Goal: Information Seeking & Learning: Learn about a topic

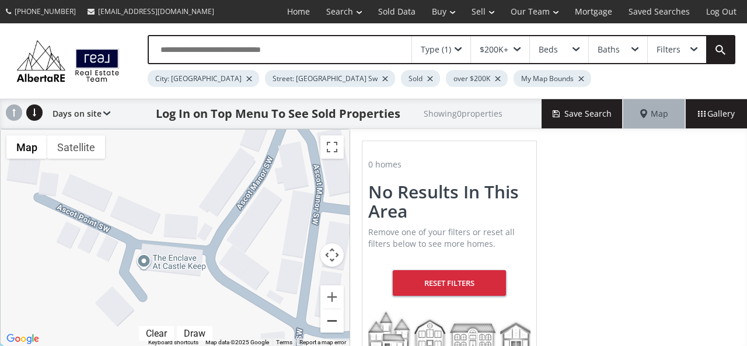
click at [333, 323] on button "Zoom out" at bounding box center [331, 320] width 23 height 23
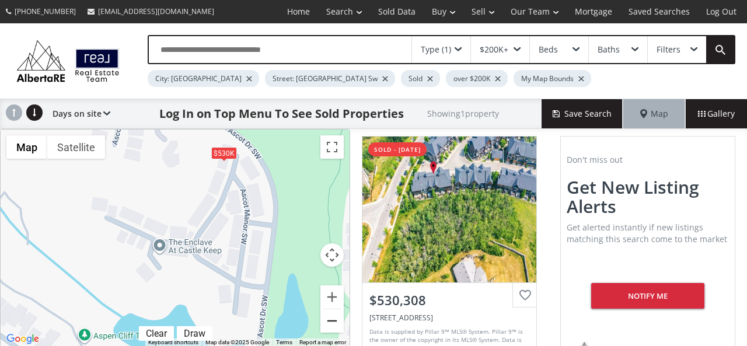
scroll to position [37, 0]
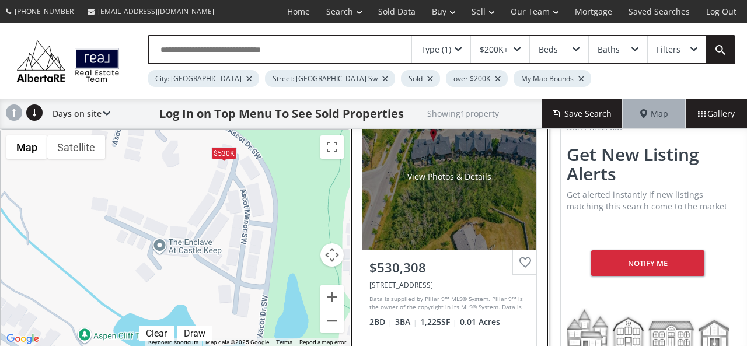
click at [437, 302] on div "Data is supplied by Pillar 9™ MLS® System. Pillar 9™ is the owner of the copyri…" at bounding box center [448, 304] width 157 height 18
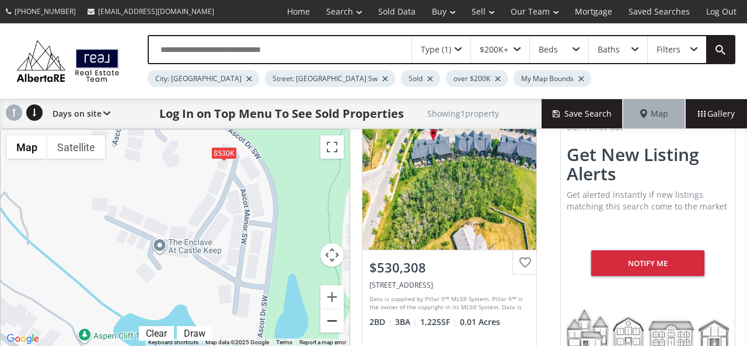
click at [339, 322] on button "Zoom out" at bounding box center [331, 320] width 23 height 23
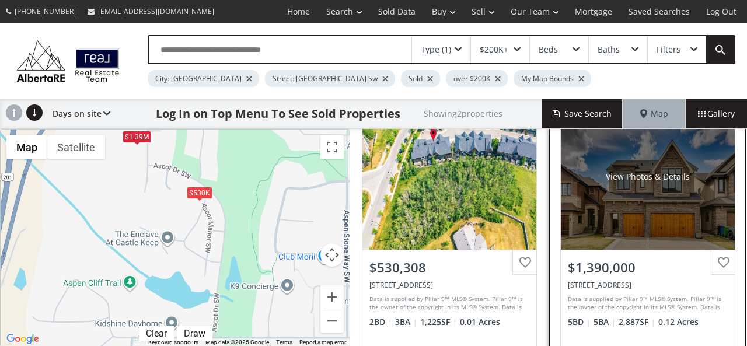
click at [600, 211] on div "View Photos & Details" at bounding box center [648, 177] width 174 height 146
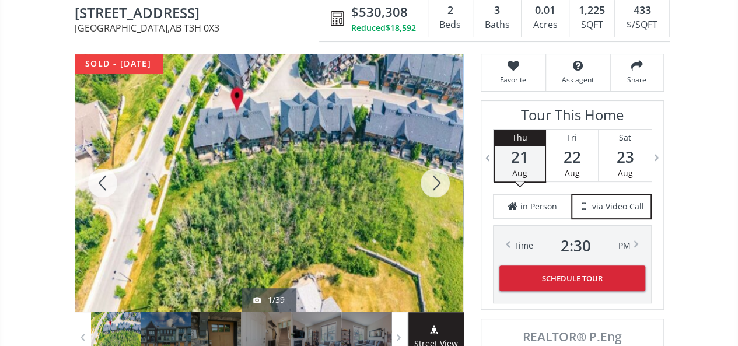
scroll to position [102, 0]
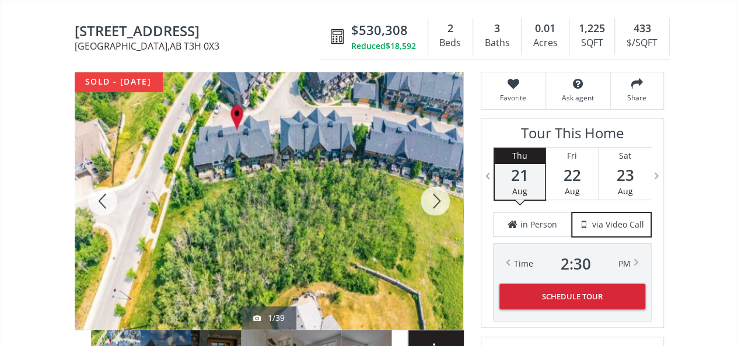
click at [441, 198] on div at bounding box center [435, 200] width 56 height 257
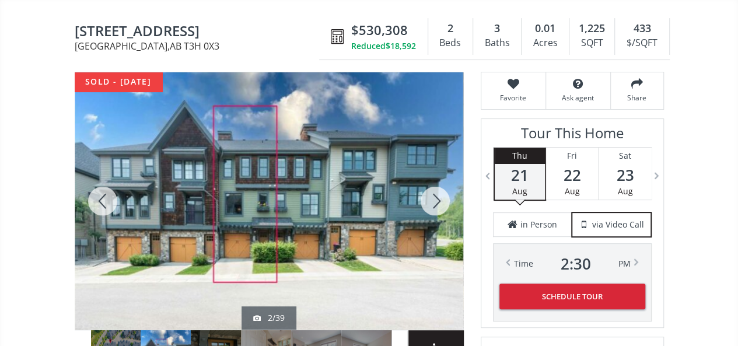
click at [441, 198] on div at bounding box center [435, 200] width 56 height 257
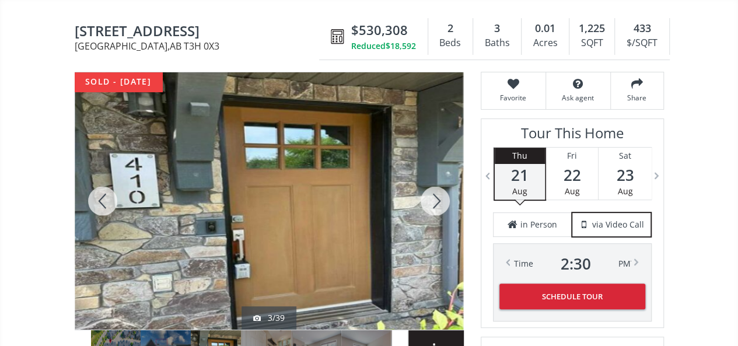
click at [441, 198] on div at bounding box center [435, 200] width 56 height 257
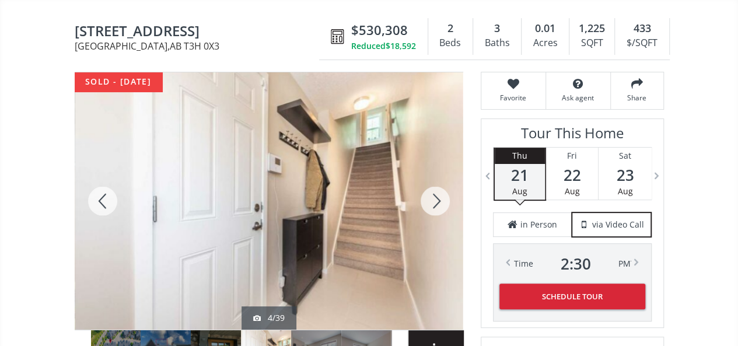
click at [441, 198] on div at bounding box center [435, 200] width 56 height 257
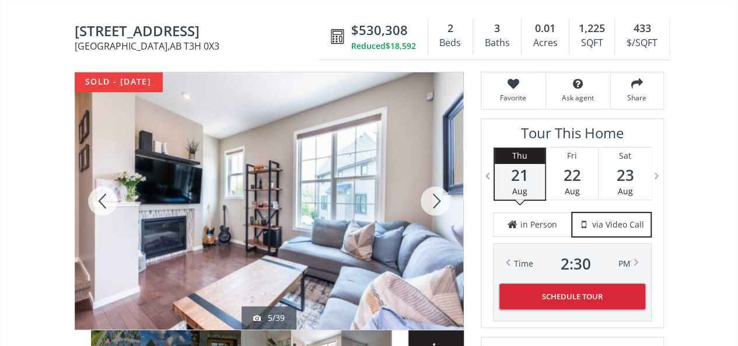
click at [441, 198] on div at bounding box center [435, 200] width 56 height 257
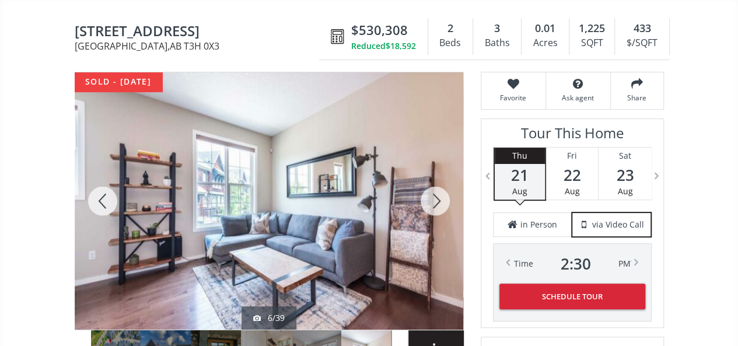
click at [441, 198] on div at bounding box center [435, 200] width 56 height 257
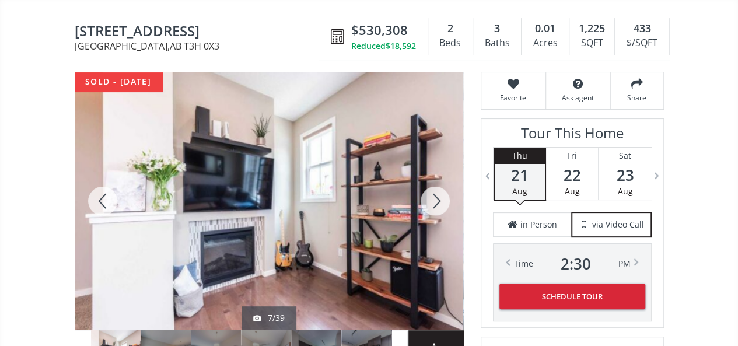
click at [441, 198] on div at bounding box center [435, 200] width 56 height 257
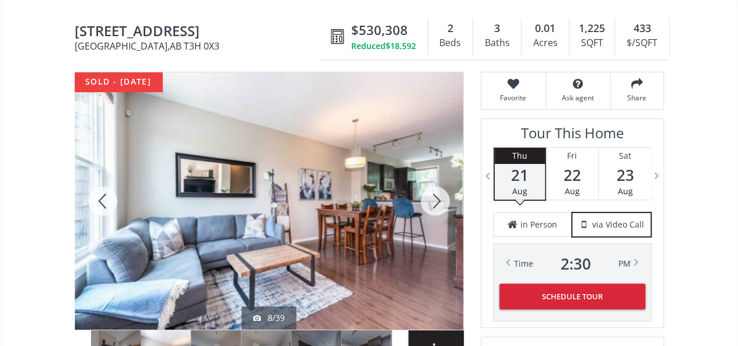
click at [441, 198] on div at bounding box center [435, 200] width 56 height 257
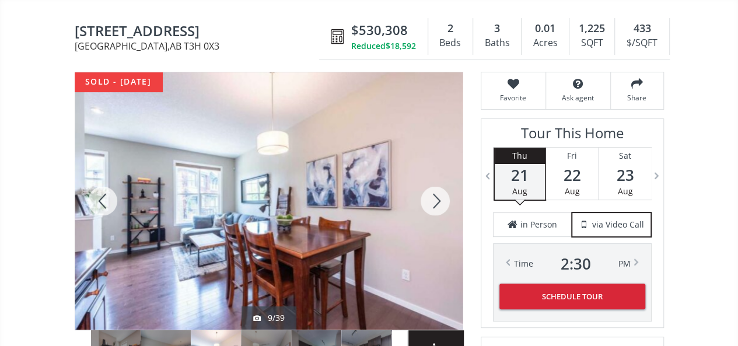
click at [441, 198] on div at bounding box center [435, 200] width 56 height 257
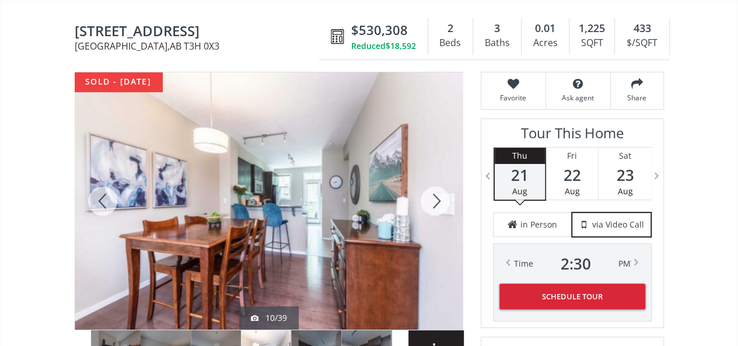
click at [441, 198] on div at bounding box center [435, 200] width 56 height 257
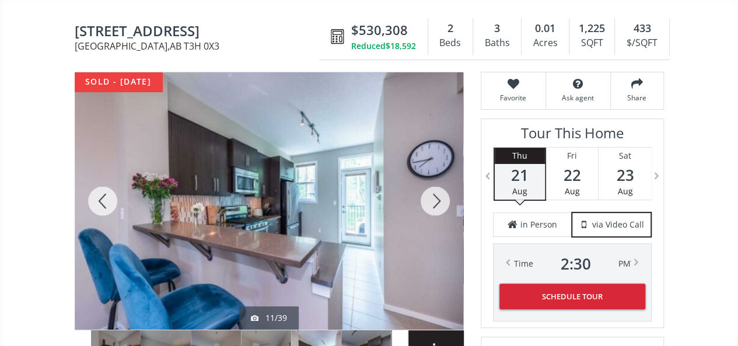
click at [441, 198] on div at bounding box center [435, 200] width 56 height 257
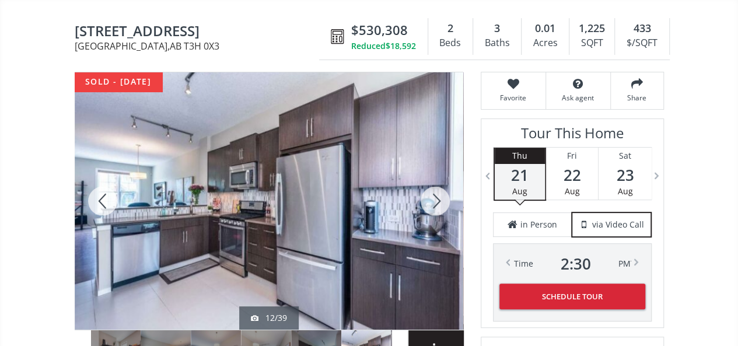
click at [441, 198] on div at bounding box center [435, 200] width 56 height 257
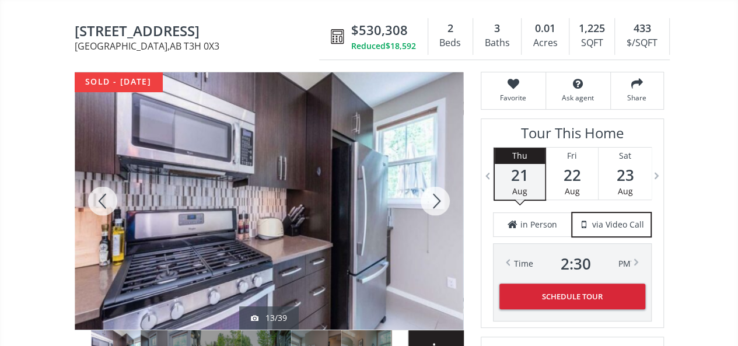
click at [441, 198] on div at bounding box center [435, 200] width 56 height 257
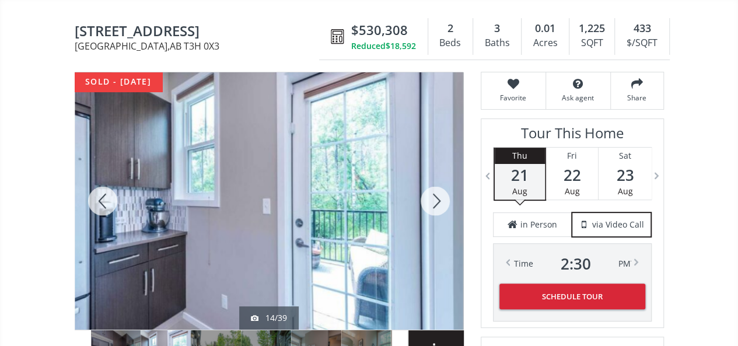
click at [441, 198] on div at bounding box center [435, 200] width 56 height 257
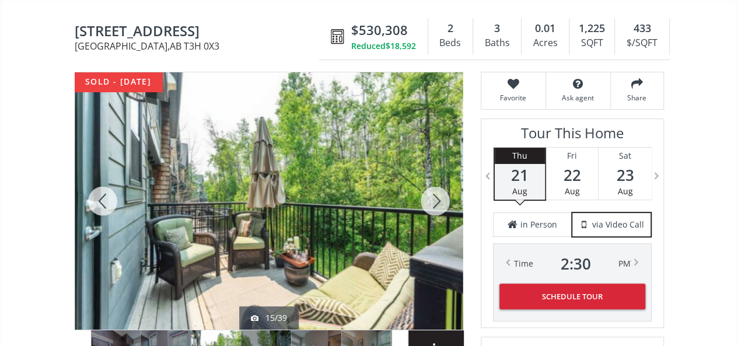
click at [441, 198] on div at bounding box center [435, 200] width 56 height 257
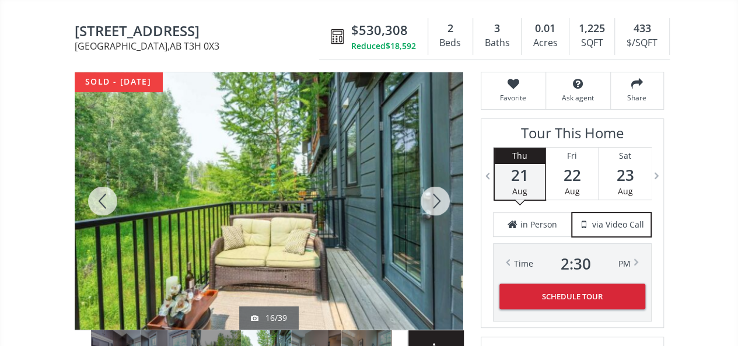
click at [441, 198] on div at bounding box center [435, 200] width 56 height 257
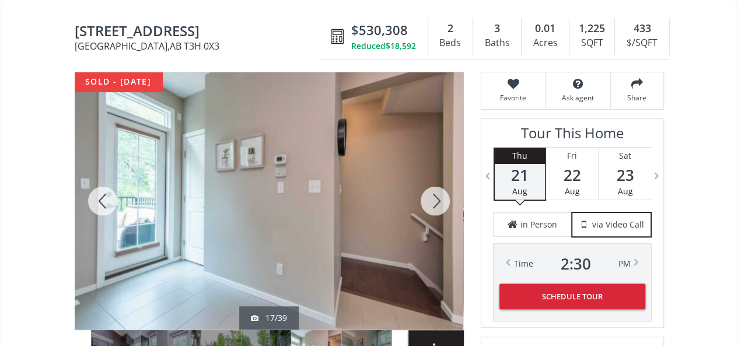
click at [441, 198] on div at bounding box center [435, 200] width 56 height 257
